Goal: Task Accomplishment & Management: Use online tool/utility

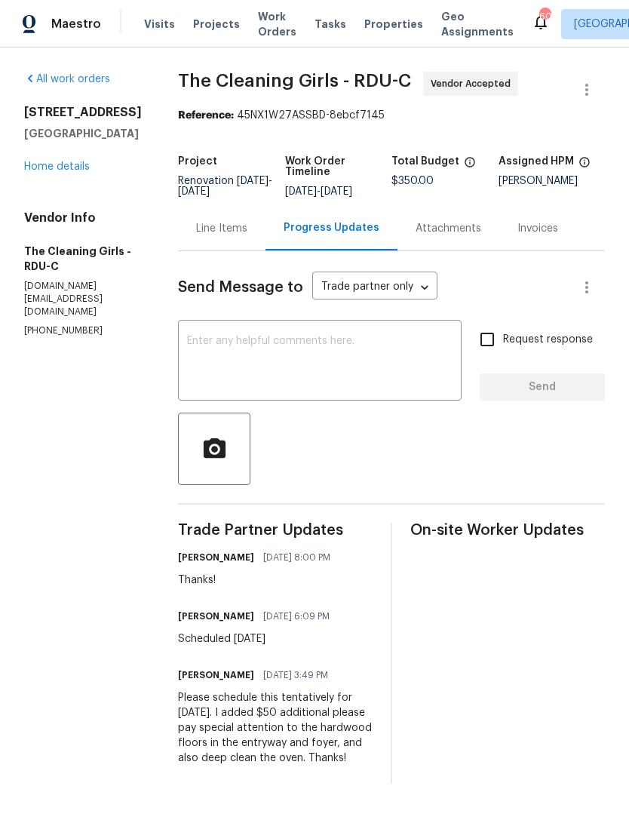
click at [61, 170] on link "Home details" at bounding box center [57, 166] width 66 height 11
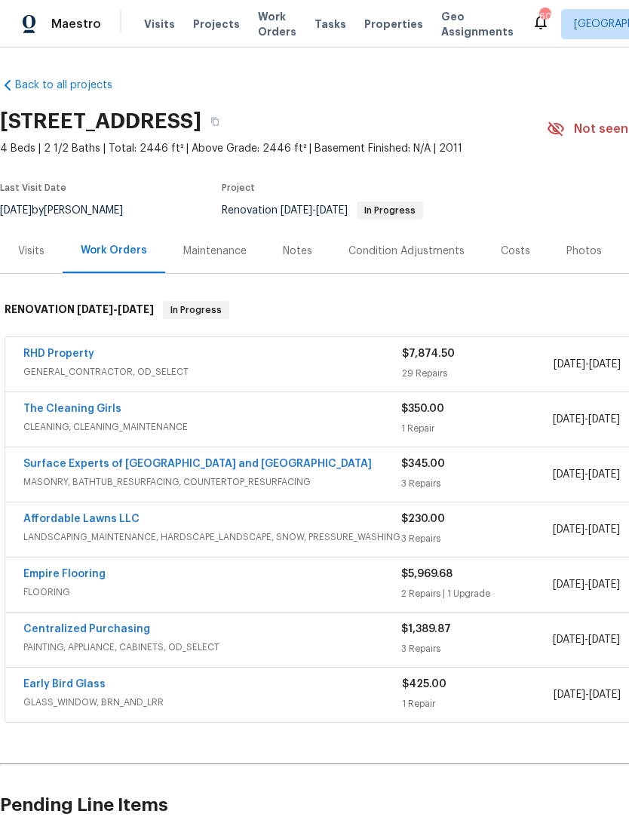
click at [55, 358] on link "RHD Property" at bounding box center [58, 354] width 71 height 11
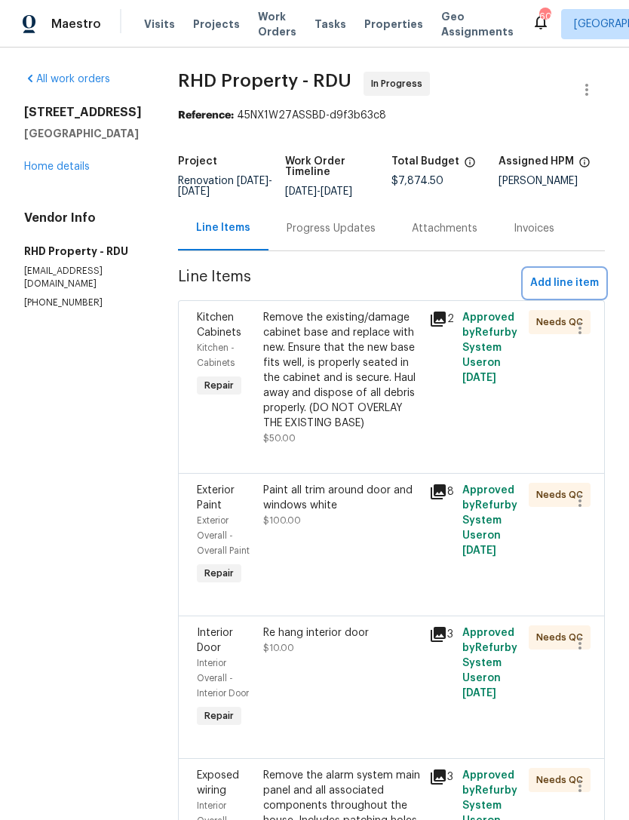
click at [568, 274] on span "Add line item" at bounding box center [564, 283] width 69 height 19
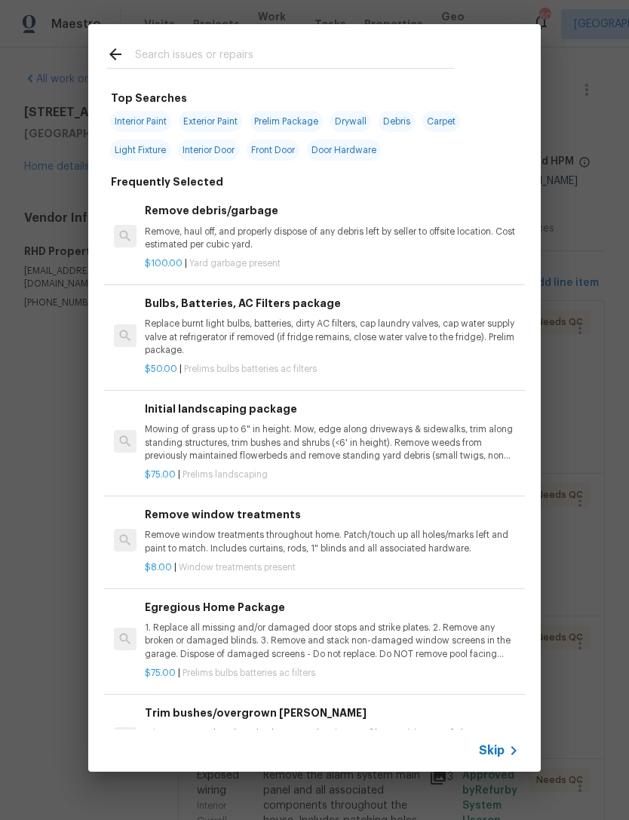
click at [300, 60] on input "text" at bounding box center [295, 56] width 320 height 23
type input "El"
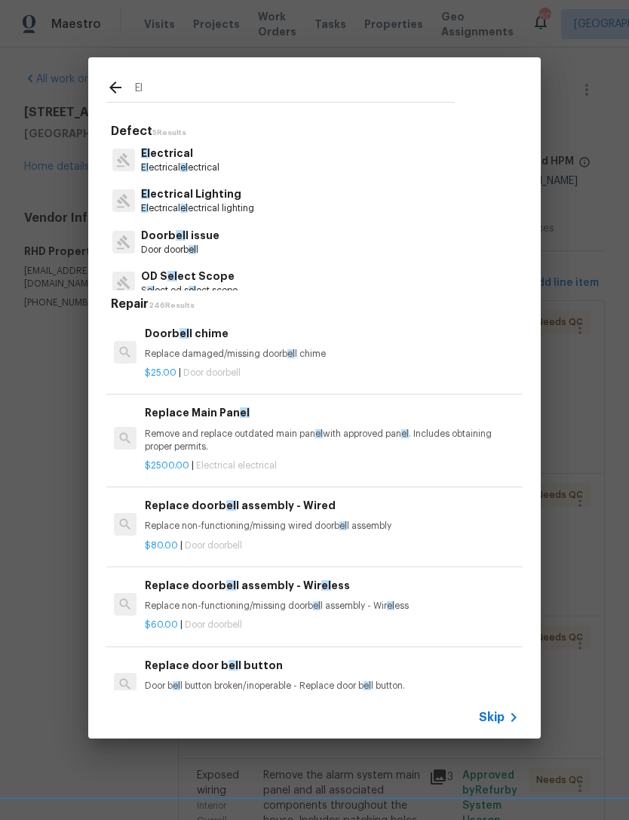
click at [252, 195] on p "El ectrical Lighting" at bounding box center [197, 194] width 113 height 16
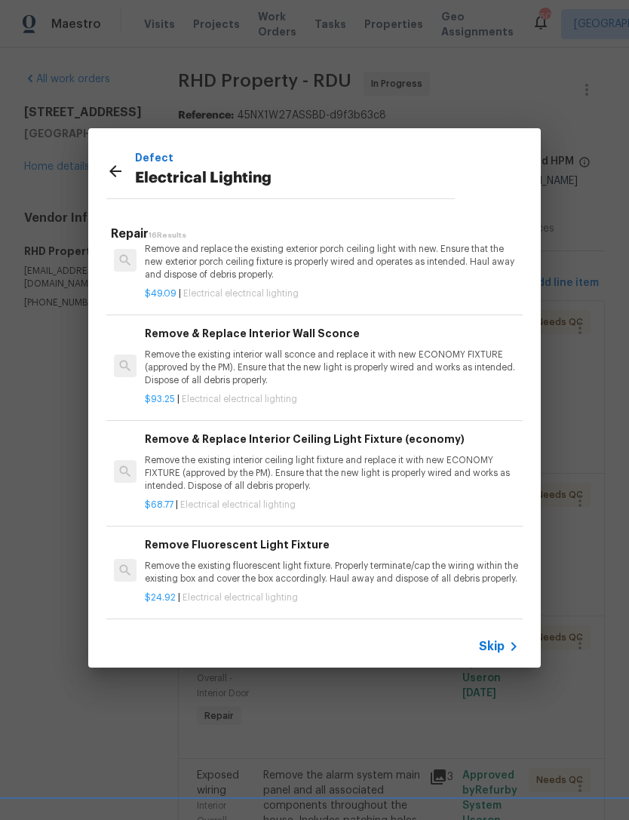
scroll to position [1226, 0]
click at [459, 470] on p "Remove the existing interior ceiling light fixture and replace it with new ECON…" at bounding box center [332, 473] width 374 height 38
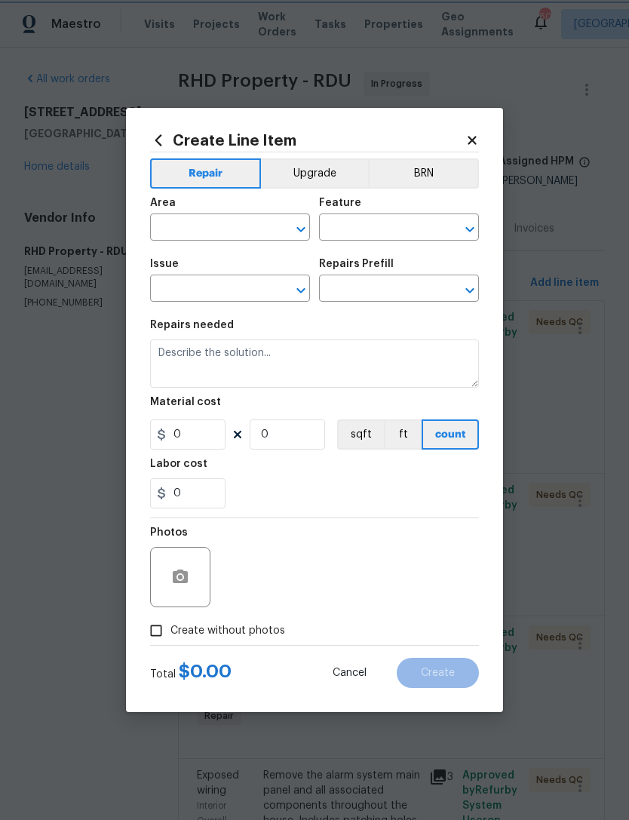
type input "Electrical Lighting"
type input "Remove & Replace Interior Ceiling Light Fixture (economy) $68.77"
type textarea "Remove the existing interior ceiling light fixture and replace it with new ECON…"
type input "68.77"
type input "1"
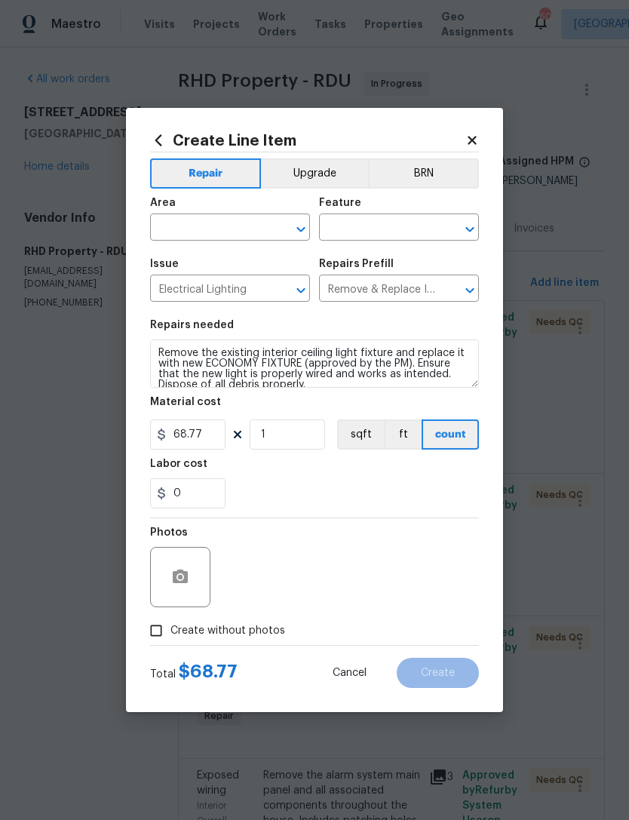
click at [235, 229] on input "text" at bounding box center [209, 228] width 118 height 23
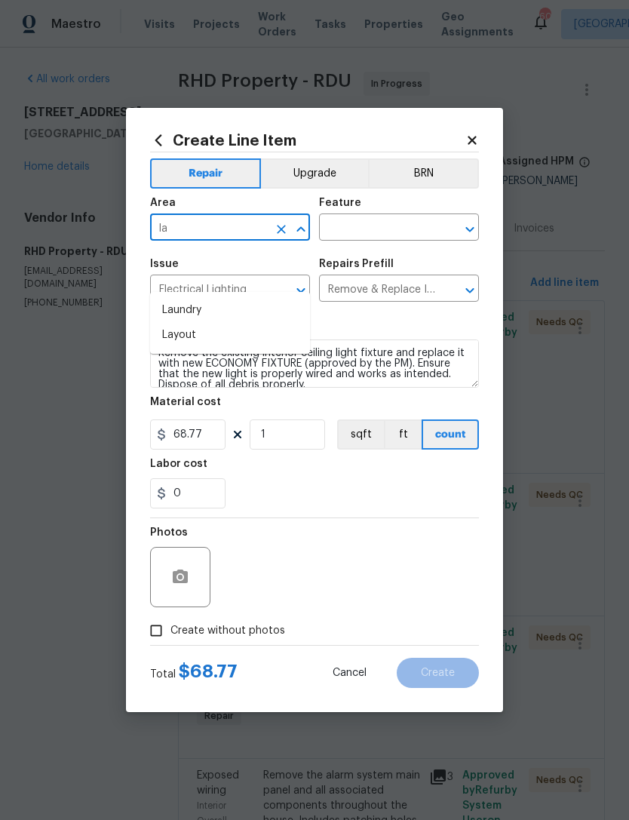
click at [238, 298] on li "Laundry" at bounding box center [230, 310] width 160 height 25
type input "Laundry"
click at [398, 211] on div "Feature" at bounding box center [399, 208] width 160 height 20
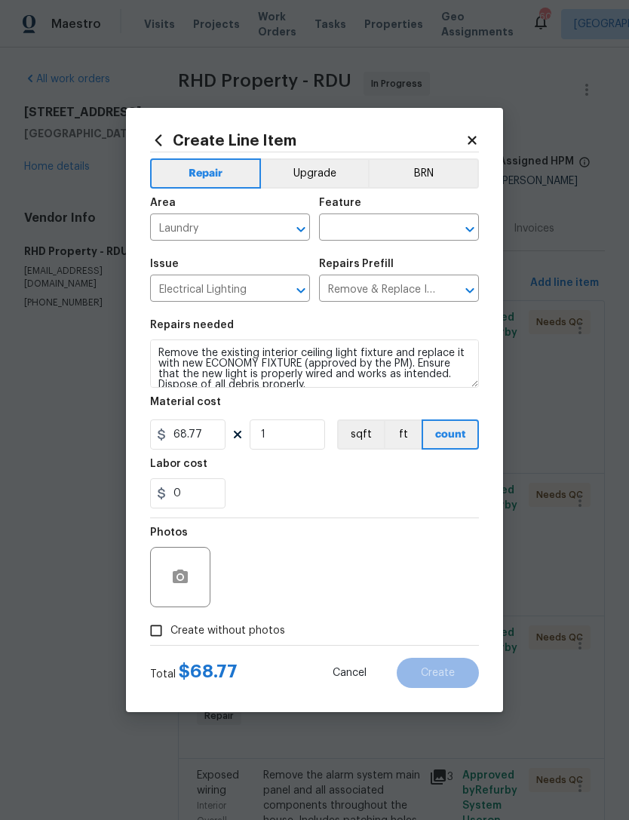
click at [384, 220] on input "text" at bounding box center [378, 228] width 118 height 23
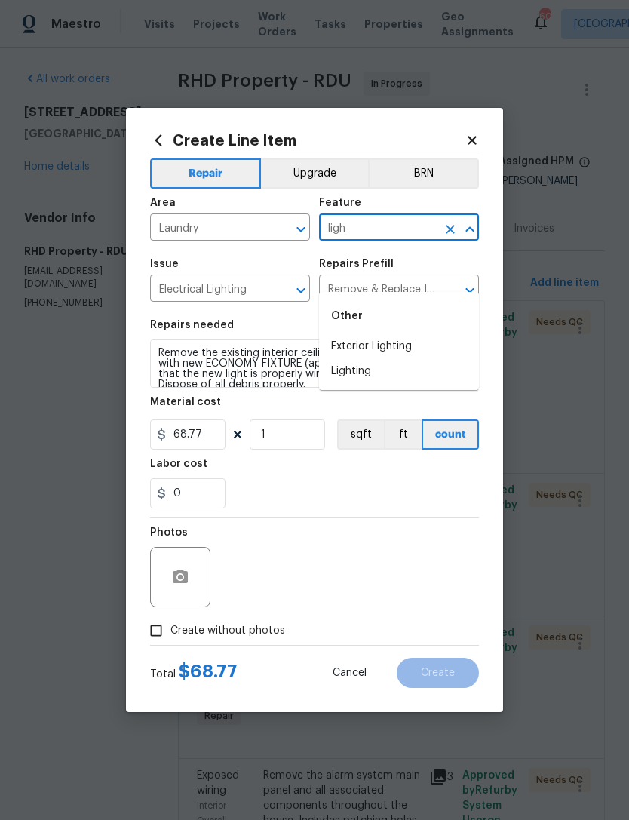
click at [382, 359] on li "Lighting" at bounding box center [399, 371] width 160 height 25
type input "Lighting"
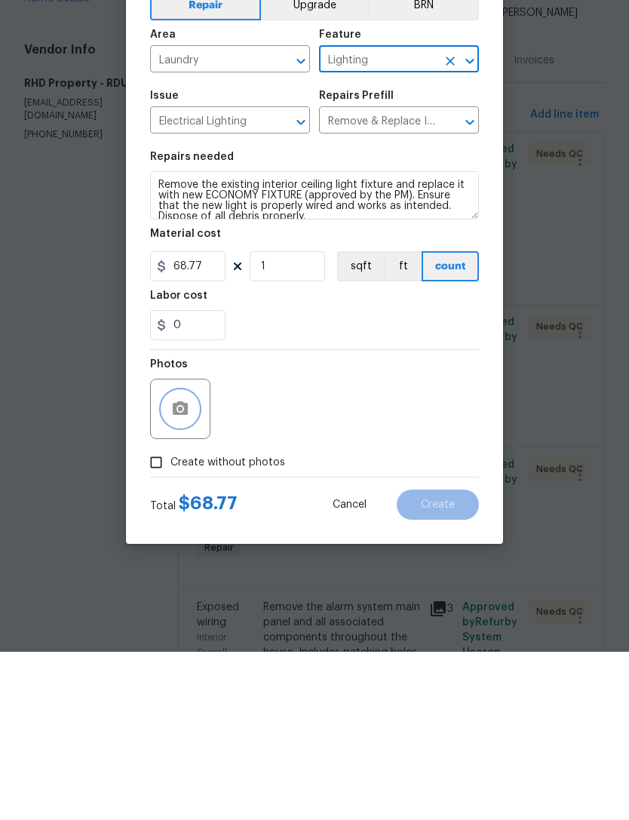
click at [193, 559] on button "button" at bounding box center [180, 577] width 36 height 36
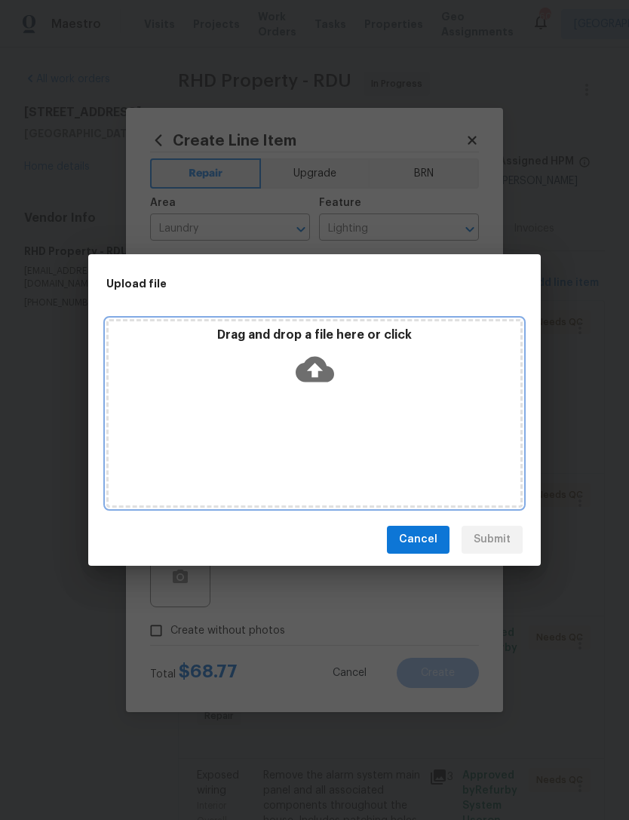
click at [414, 407] on div "Drag and drop a file here or click" at bounding box center [314, 413] width 417 height 189
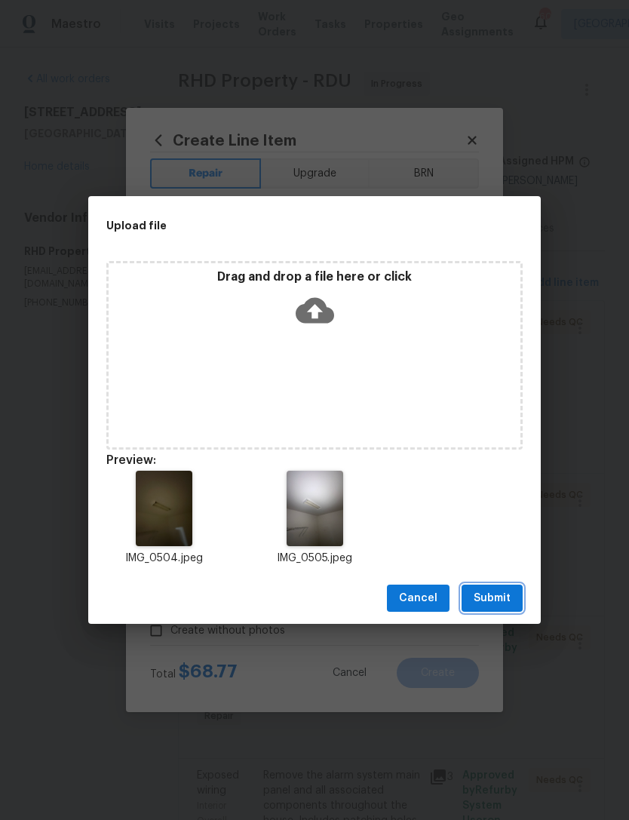
click at [491, 599] on span "Submit" at bounding box center [492, 598] width 37 height 19
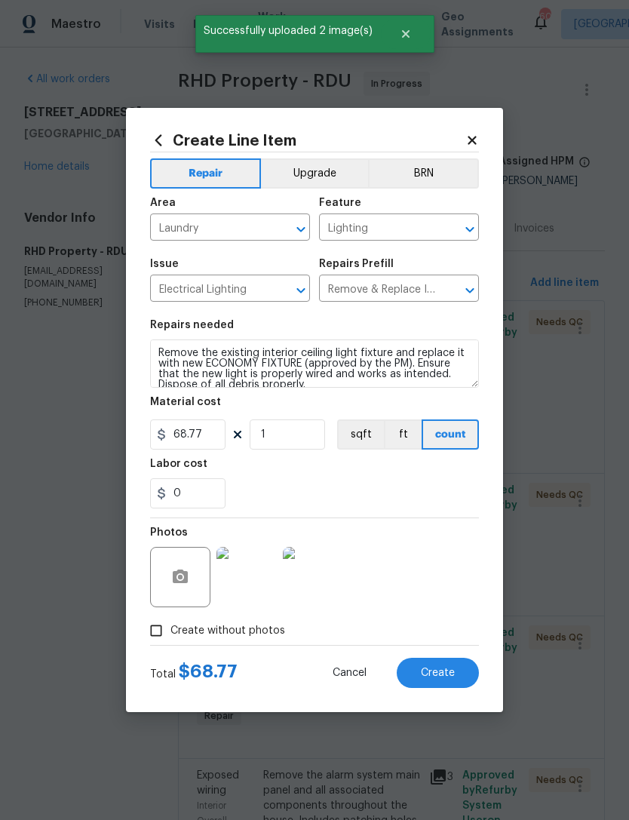
click at [445, 667] on button "Create" at bounding box center [438, 673] width 82 height 30
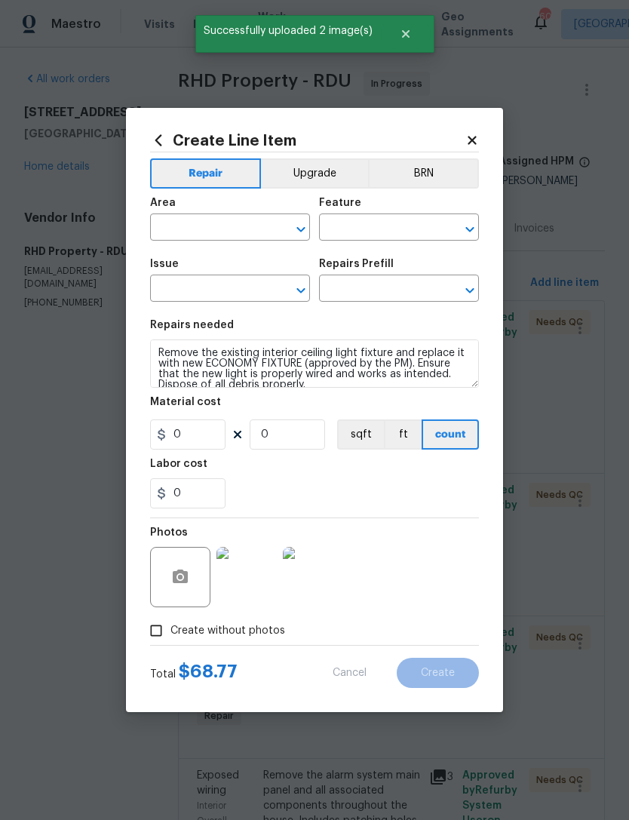
scroll to position [0, 0]
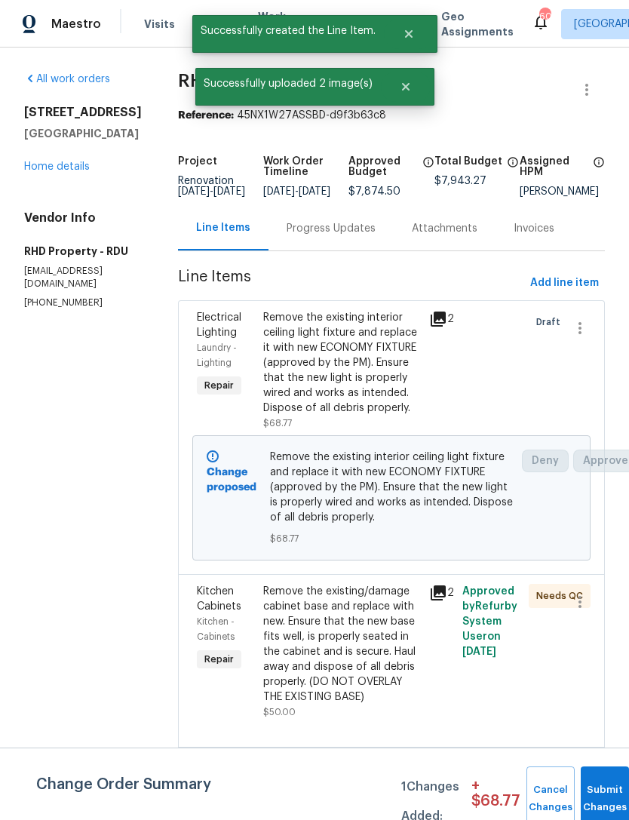
click at [592, 788] on button "Submit Changes" at bounding box center [605, 799] width 48 height 65
